Goal: Information Seeking & Learning: Learn about a topic

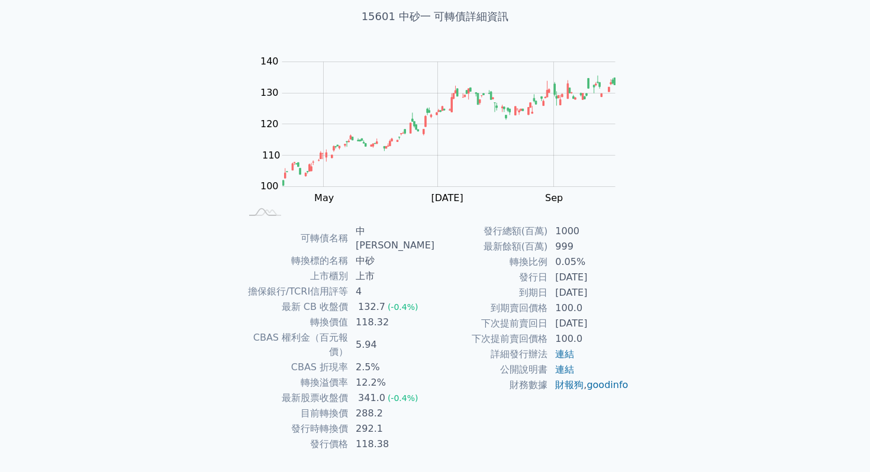
scroll to position [76, 0]
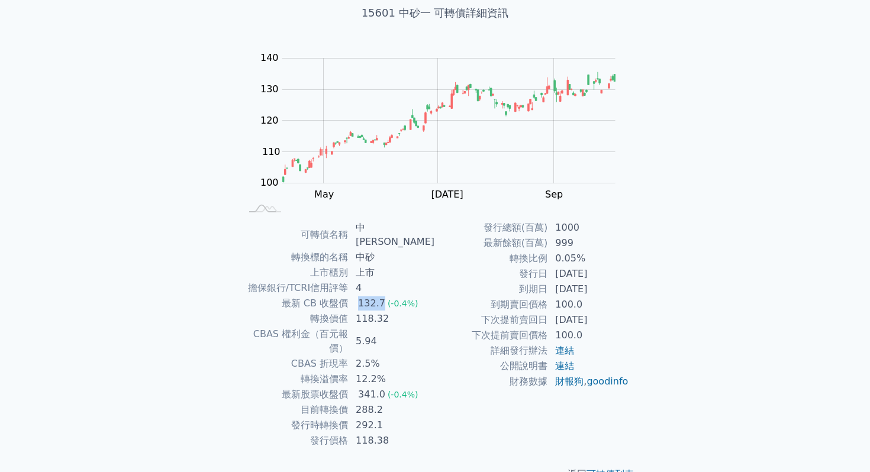
drag, startPoint x: 363, startPoint y: 288, endPoint x: 389, endPoint y: 291, distance: 26.1
click at [389, 296] on td "132.7 (-0.4%)" at bounding box center [392, 303] width 86 height 15
click at [373, 327] on td "5.94" at bounding box center [392, 342] width 86 height 30
click at [396, 356] on td "2.5%" at bounding box center [392, 363] width 86 height 15
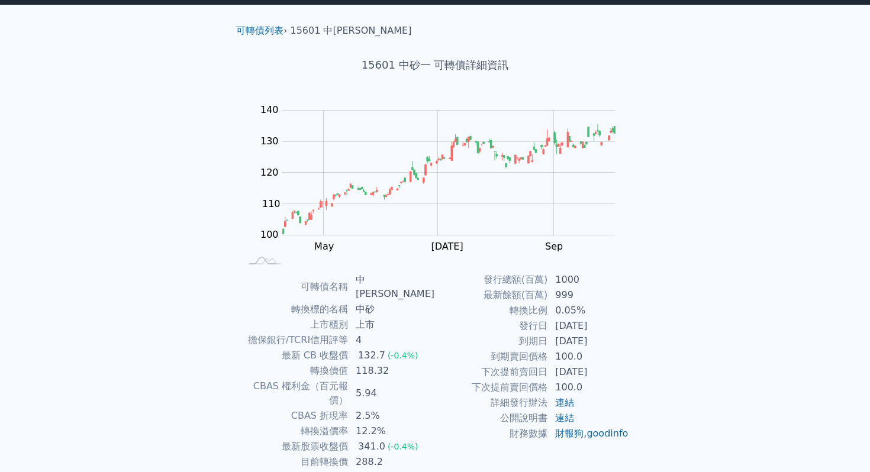
scroll to position [4, 0]
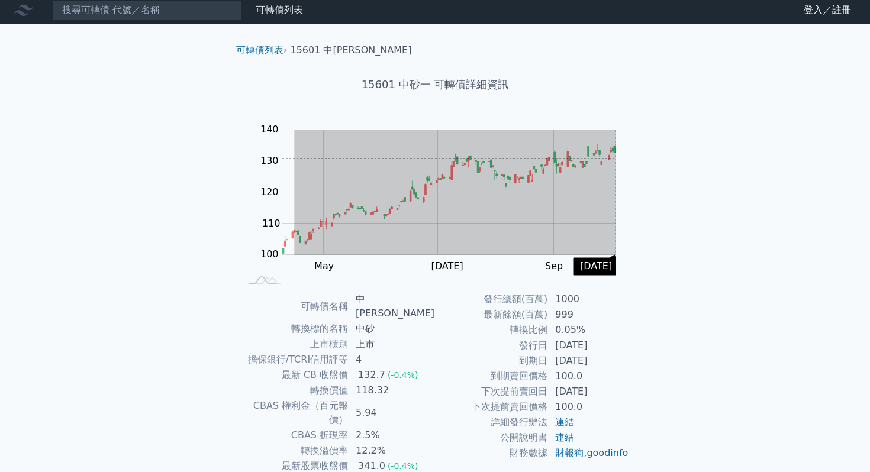
click at [621, 158] on g "Zoom Out 100 80 90 100 110 120 130 140 150 L Mar May [DATE] Sep Nov 開: 107.75 高…" at bounding box center [440, 204] width 388 height 166
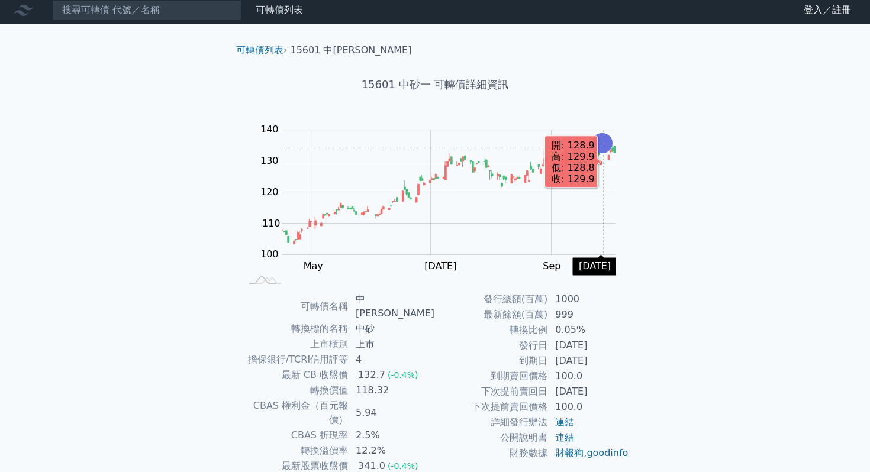
click at [603, 148] on icon "Chart" at bounding box center [602, 143] width 21 height 20
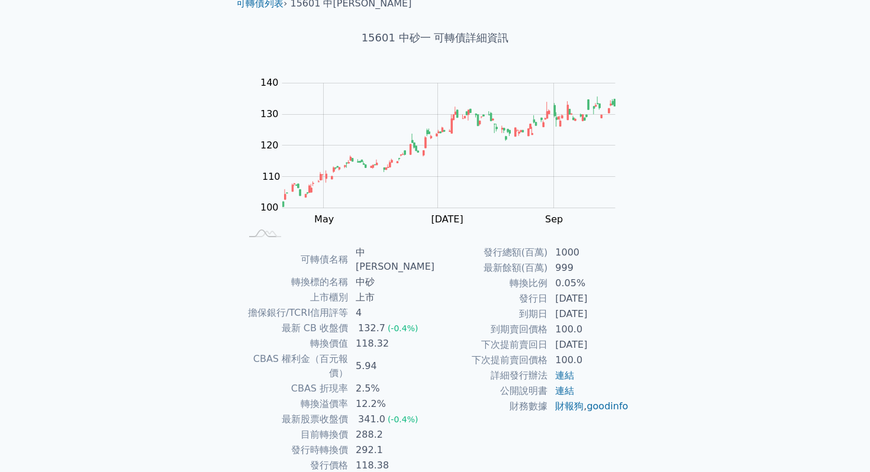
scroll to position [67, 0]
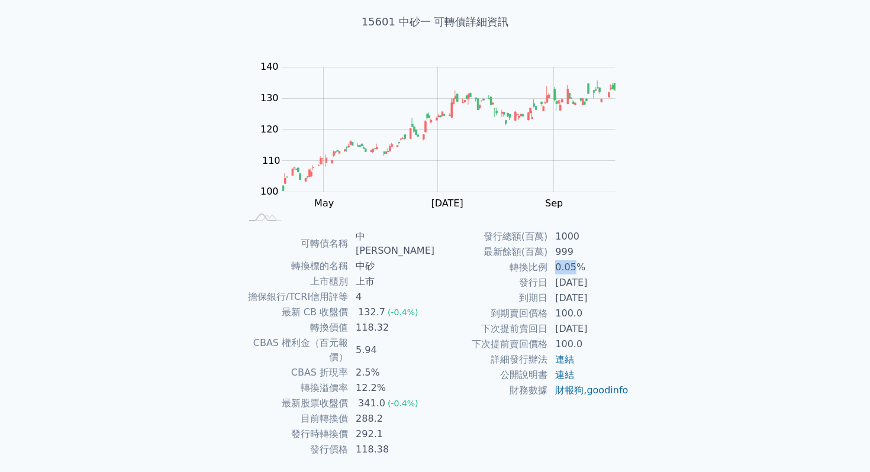
drag, startPoint x: 555, startPoint y: 266, endPoint x: 581, endPoint y: 266, distance: 26.0
click at [576, 266] on td "0.05%" at bounding box center [588, 267] width 81 height 15
click at [569, 315] on td "100.0" at bounding box center [588, 313] width 81 height 15
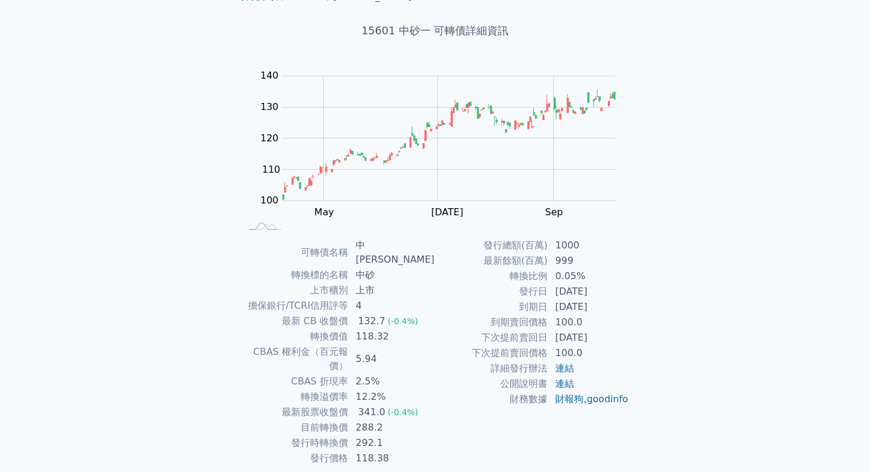
scroll to position [66, 0]
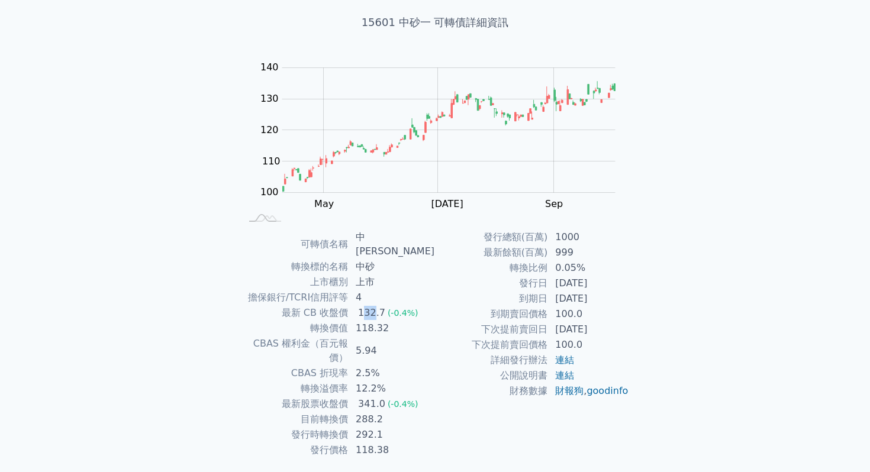
drag, startPoint x: 366, startPoint y: 298, endPoint x: 380, endPoint y: 298, distance: 14.2
click at [380, 306] on div "132.7" at bounding box center [372, 313] width 32 height 14
click at [380, 321] on td "118.32" at bounding box center [392, 328] width 86 height 15
drag, startPoint x: 362, startPoint y: 391, endPoint x: 376, endPoint y: 391, distance: 14.8
click at [374, 412] on td "288.2" at bounding box center [392, 419] width 86 height 15
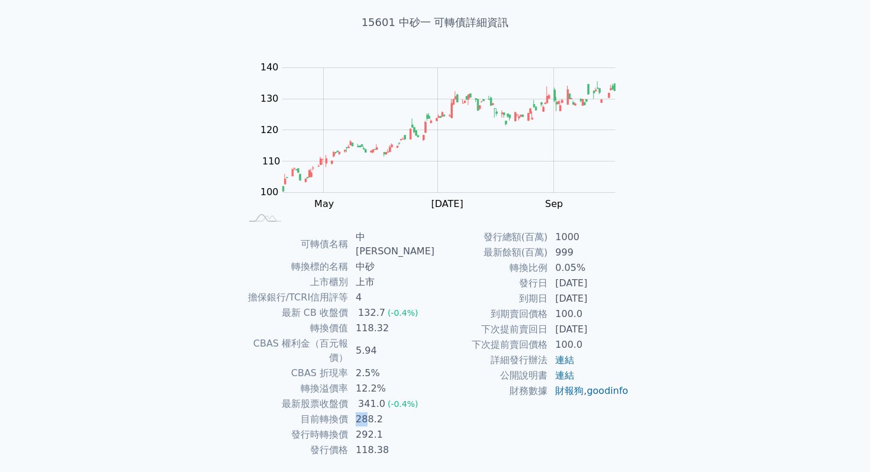
click at [386, 427] on td "292.1" at bounding box center [392, 434] width 86 height 15
